Goal: Task Accomplishment & Management: Complete application form

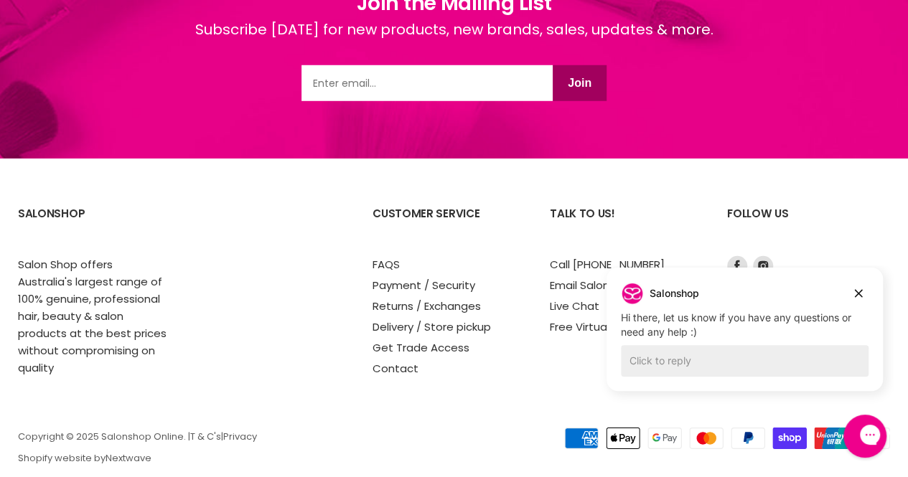
scroll to position [2022, 0]
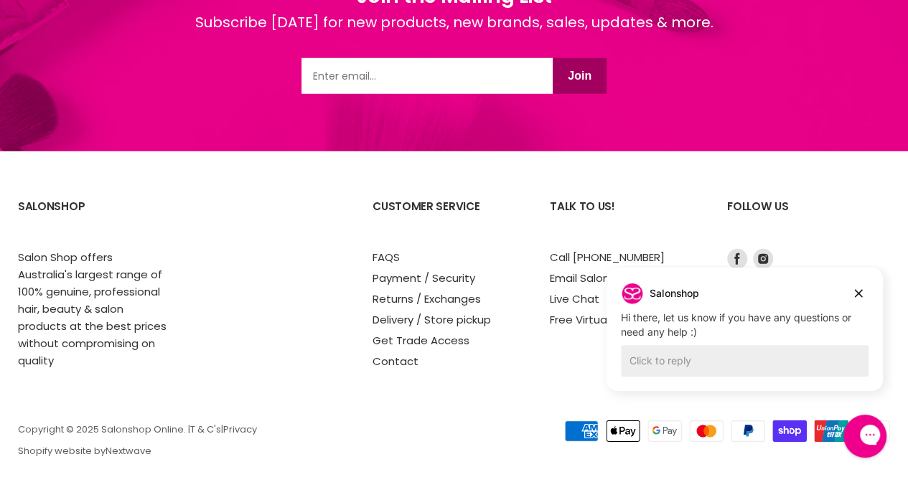
drag, startPoint x: 909, startPoint y: 55, endPoint x: 23, endPoint y: 50, distance: 885.6
click at [449, 333] on link "Get Trade Access" at bounding box center [420, 340] width 97 height 15
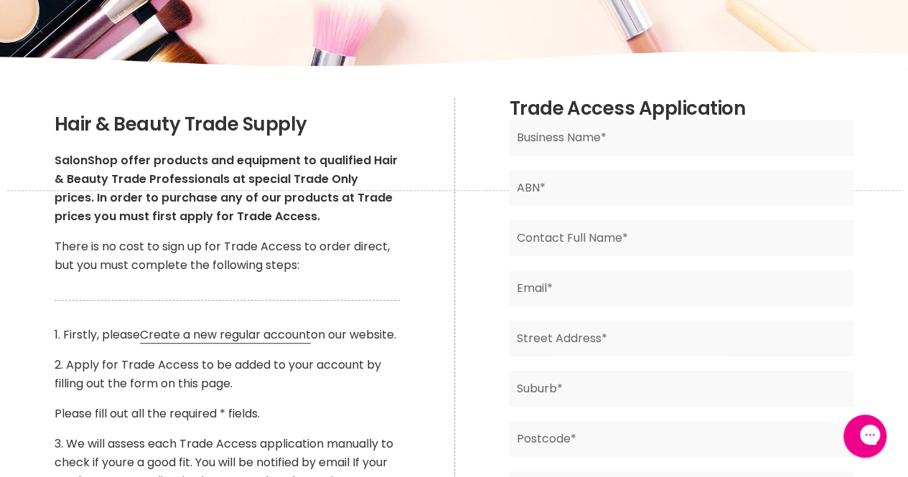
click at [647, 144] on input "Main content" at bounding box center [681, 138] width 344 height 36
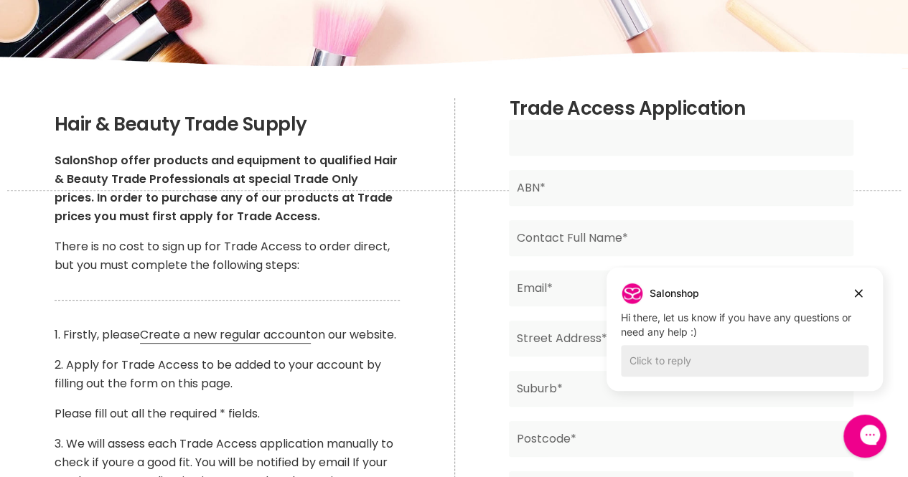
click at [609, 144] on input "Main content" at bounding box center [681, 138] width 344 height 36
type input "Lets Do Hair"
click at [590, 233] on input "Main content" at bounding box center [681, 238] width 344 height 36
click at [568, 189] on input "Main content" at bounding box center [681, 188] width 344 height 36
click at [637, 143] on input "Lets Do Hair" at bounding box center [681, 138] width 344 height 36
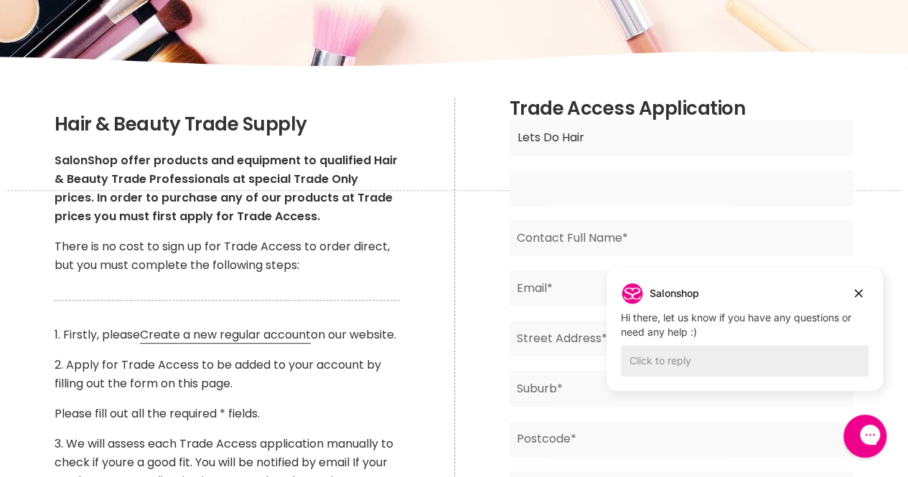
click at [578, 186] on input "Main content" at bounding box center [681, 188] width 344 height 36
type input "37689408428"
click at [578, 238] on input "Main content" at bounding box center [681, 238] width 344 height 36
type input "Michelle Altenroxel"
type input "info@letsdohair.com.au"
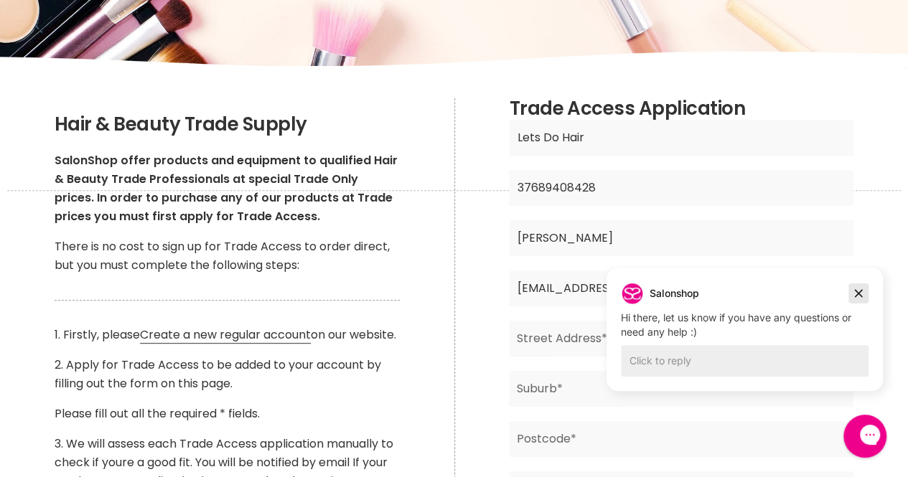
click at [861, 293] on icon "Dismiss campaign" at bounding box center [858, 293] width 14 height 17
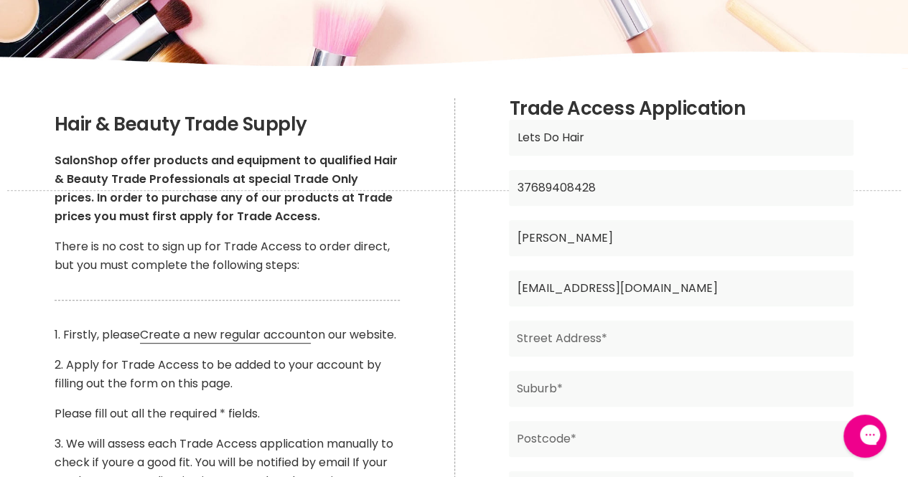
click at [688, 295] on input "info@letsdohair.com.au" at bounding box center [681, 289] width 344 height 36
click at [607, 343] on input "Main content" at bounding box center [681, 339] width 344 height 36
type input "5 Williams Square"
type input "Warragul"
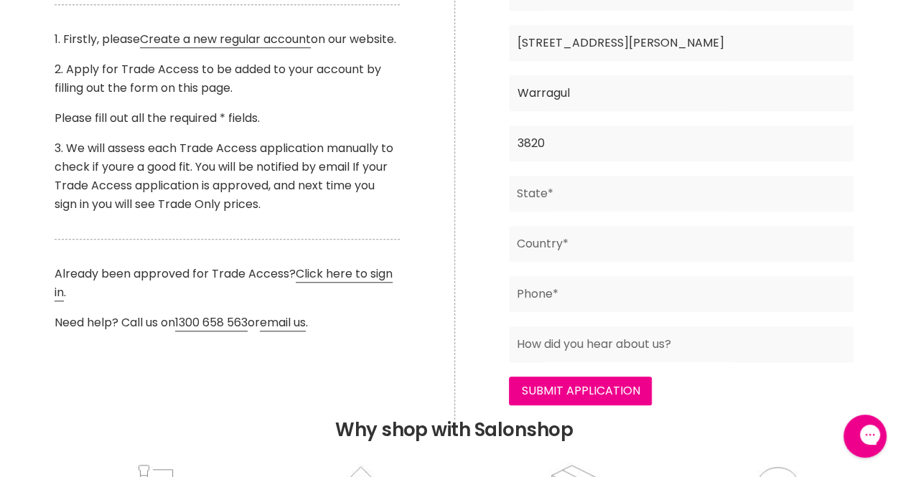
scroll to position [543, 0]
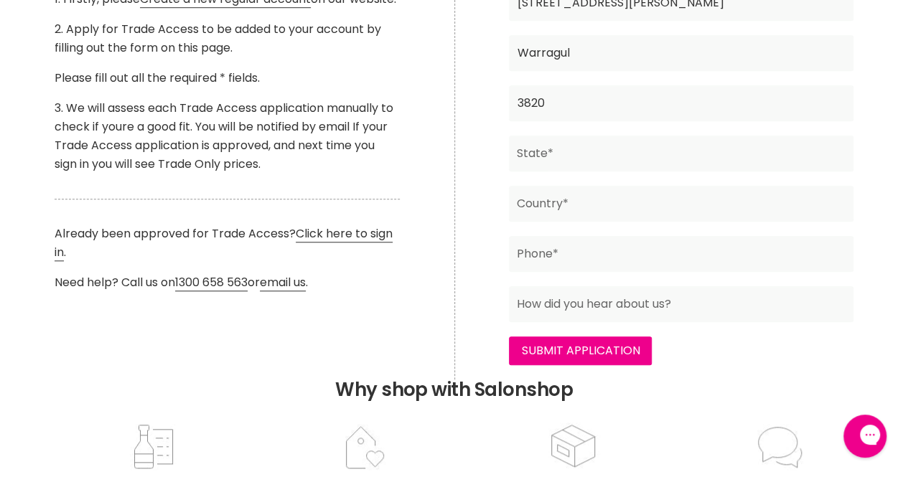
type input "3820"
click at [667, 153] on input "Main content" at bounding box center [681, 154] width 344 height 36
type input "VIC"
type input "Australia"
click at [585, 255] on input "Main content" at bounding box center [681, 254] width 344 height 36
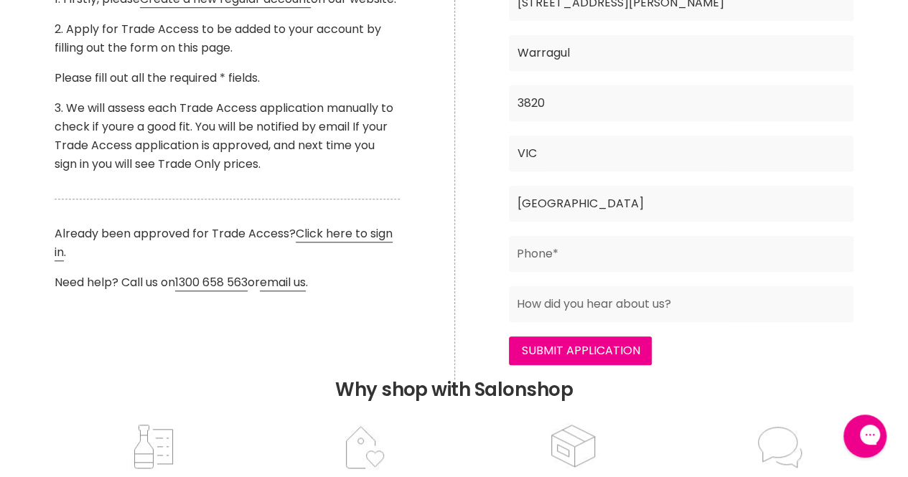
click at [622, 116] on input "3820" at bounding box center [681, 103] width 344 height 36
click at [571, 261] on input "Main content" at bounding box center [681, 254] width 344 height 36
type input "0427 052 253"
click at [672, 307] on input "Main content" at bounding box center [681, 304] width 344 height 36
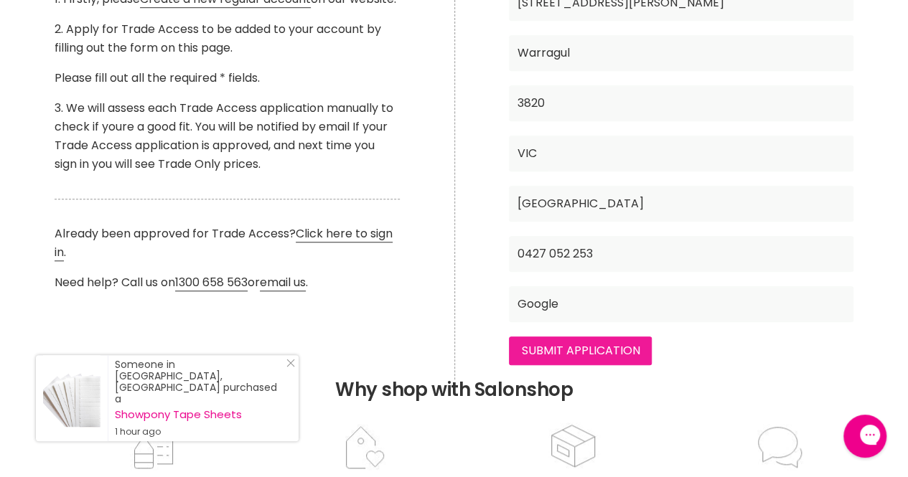
type input "Google"
click at [584, 345] on input "Submit Application" at bounding box center [580, 351] width 143 height 29
click at [619, 255] on input "0427 052 253" at bounding box center [681, 254] width 344 height 36
drag, startPoint x: 619, startPoint y: 255, endPoint x: 487, endPoint y: 264, distance: 132.4
click at [487, 264] on div "Trade Access Application Lets Do Hair Business Name* 37689408428 ABN* Michelle …" at bounding box center [681, 70] width 454 height 617
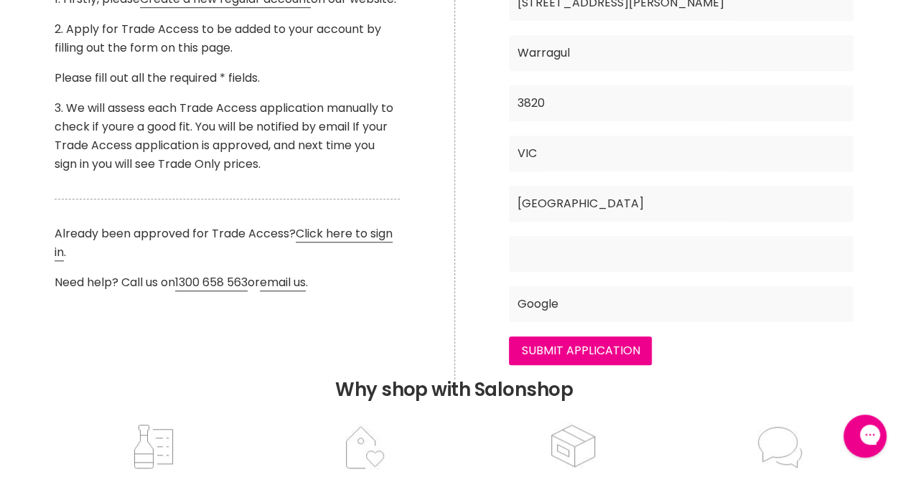
click at [580, 302] on input "Google" at bounding box center [681, 304] width 344 height 36
click at [572, 250] on input "Main content" at bounding box center [681, 254] width 344 height 36
type input "0427052253"
click at [582, 348] on input "Submit Application" at bounding box center [580, 351] width 143 height 29
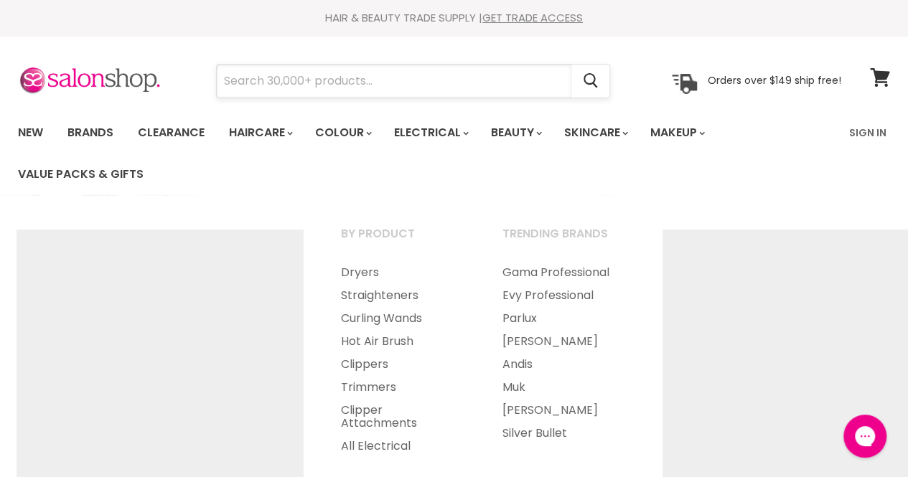
click at [421, 82] on input "Search" at bounding box center [394, 81] width 355 height 33
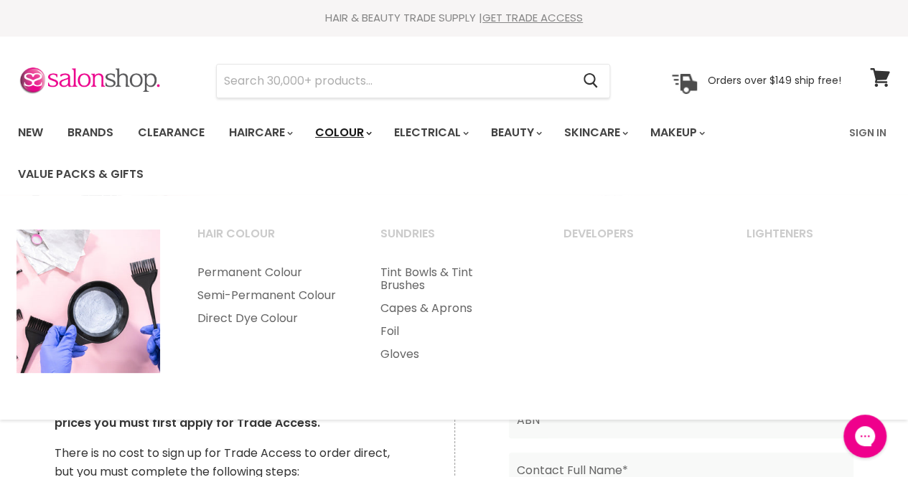
click at [357, 127] on link "Colour" at bounding box center [342, 133] width 76 height 30
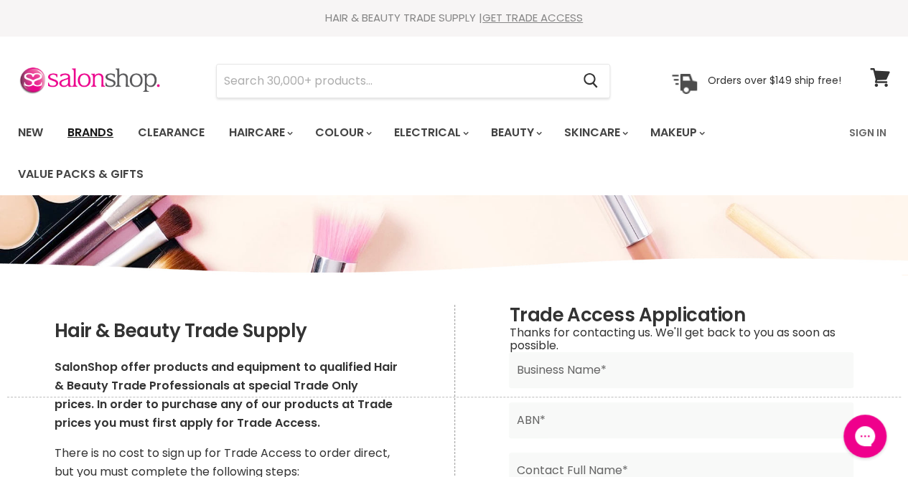
click at [93, 134] on link "Brands" at bounding box center [90, 133] width 67 height 30
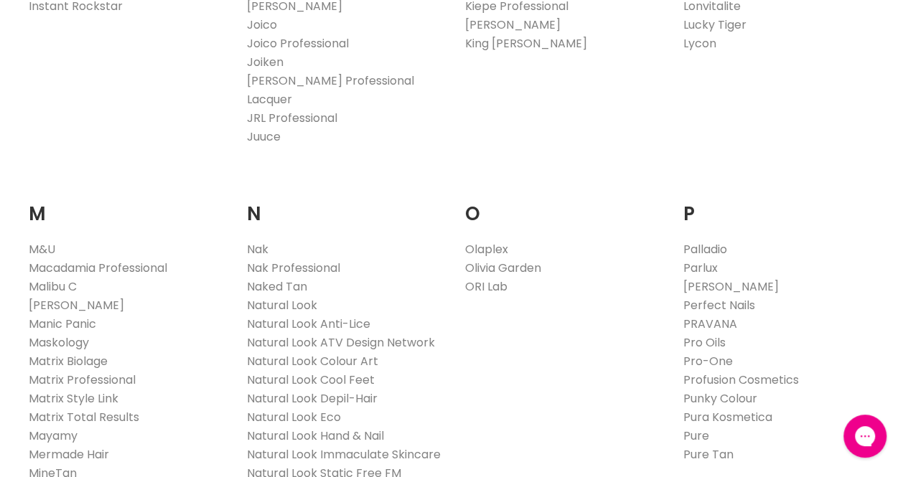
scroll to position [1498, 0]
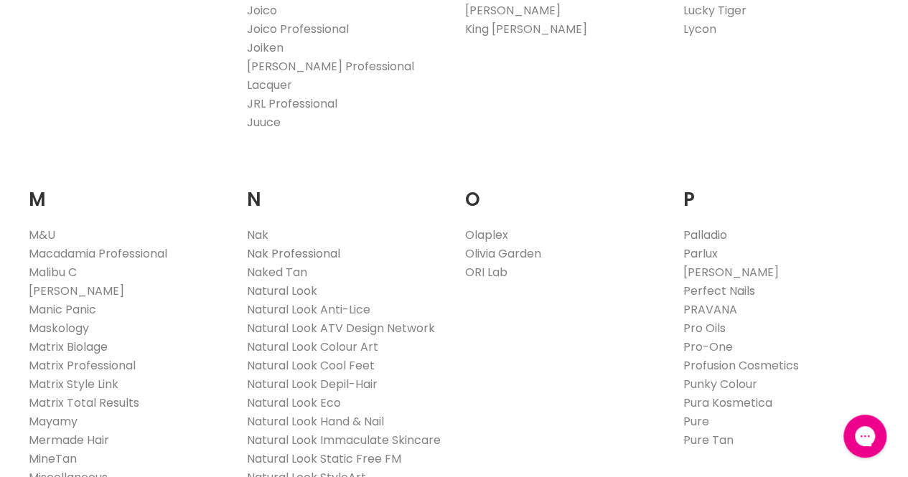
click at [278, 245] on link "Nak Professional" at bounding box center [293, 253] width 93 height 17
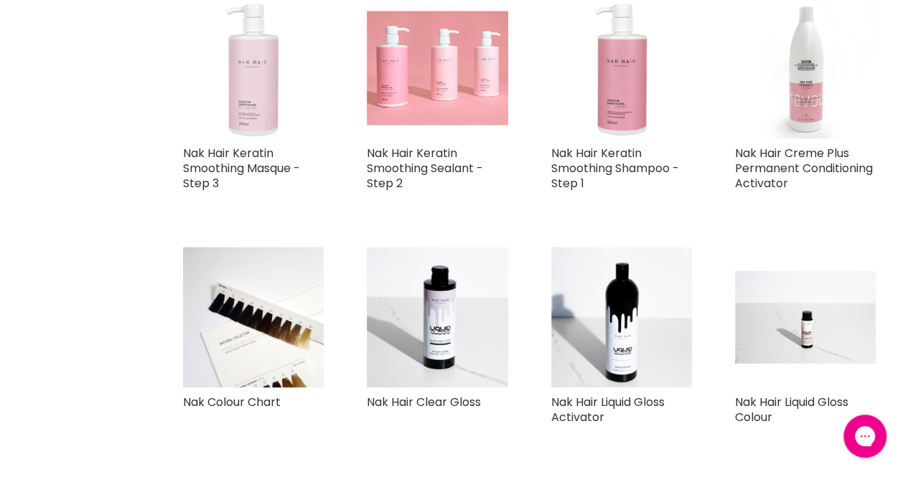
scroll to position [967, 0]
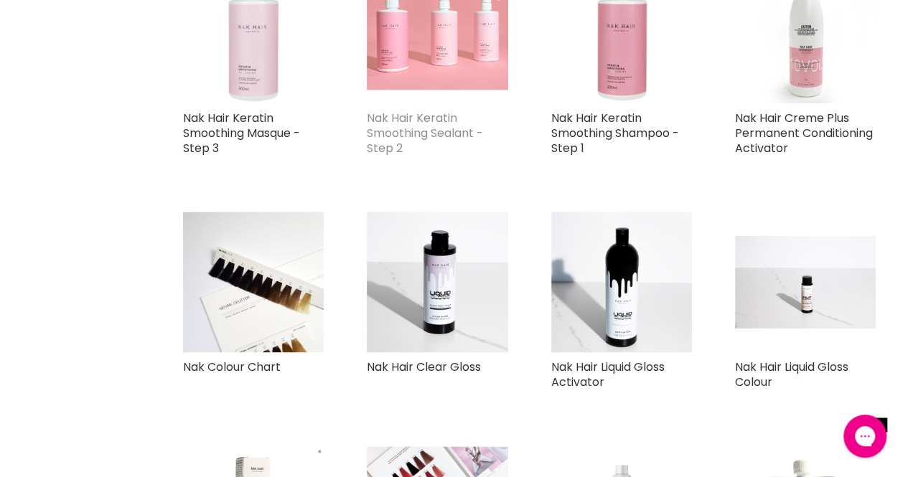
click at [423, 151] on link "Nak Hair Keratin Smoothing Sealant - Step 2" at bounding box center [425, 133] width 116 height 47
